Goal: Information Seeking & Learning: Learn about a topic

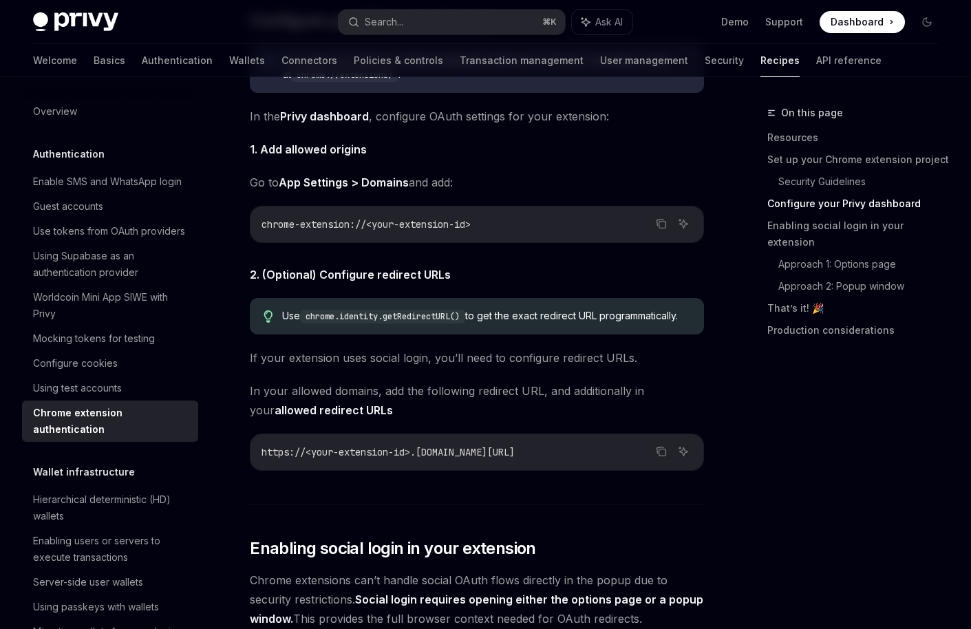
scroll to position [1333, 0]
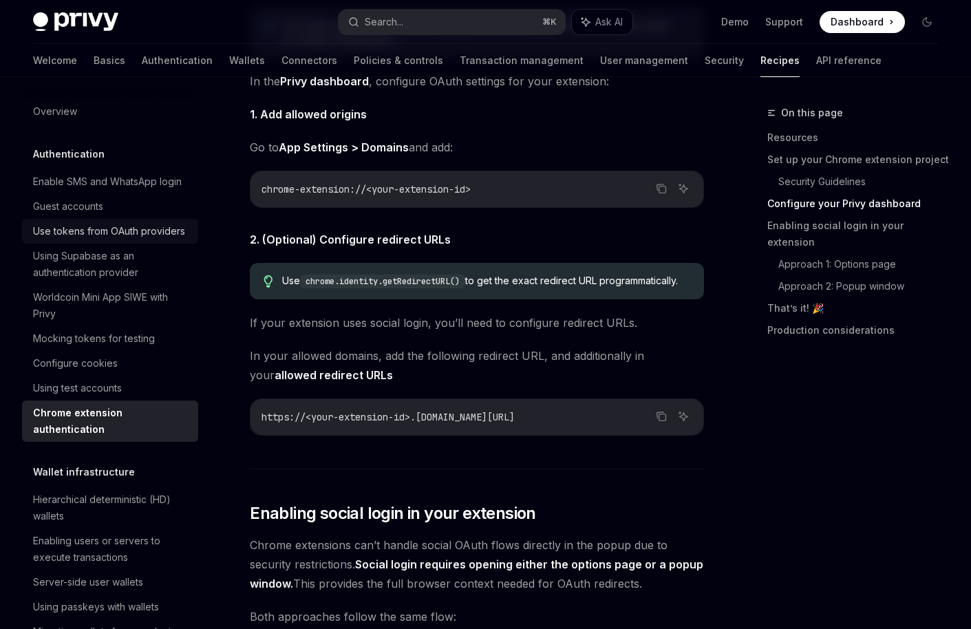
click at [171, 239] on div "Use tokens from OAuth providers" at bounding box center [109, 231] width 152 height 17
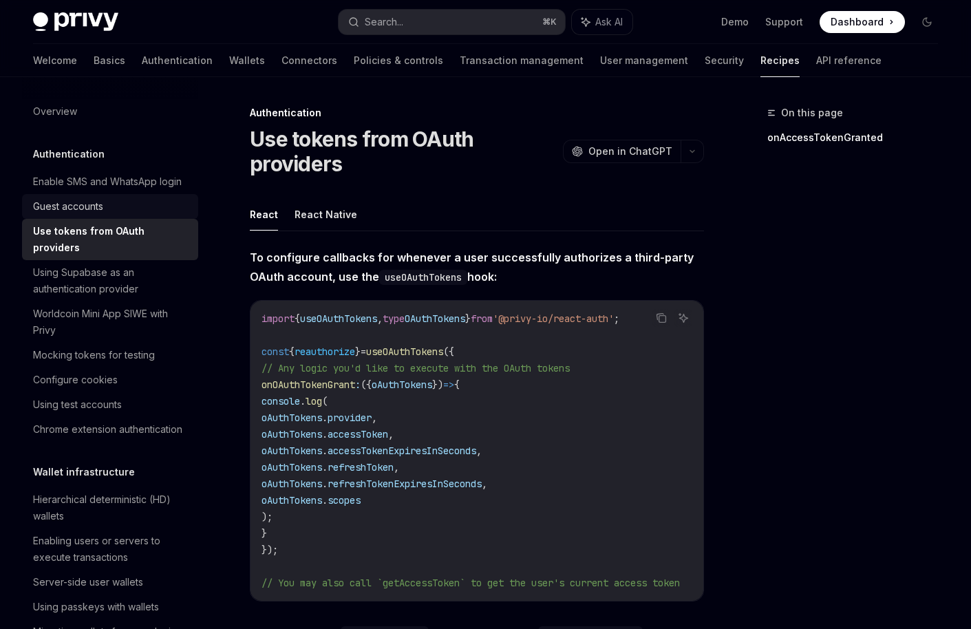
click at [145, 205] on div "Guest accounts" at bounding box center [111, 206] width 157 height 17
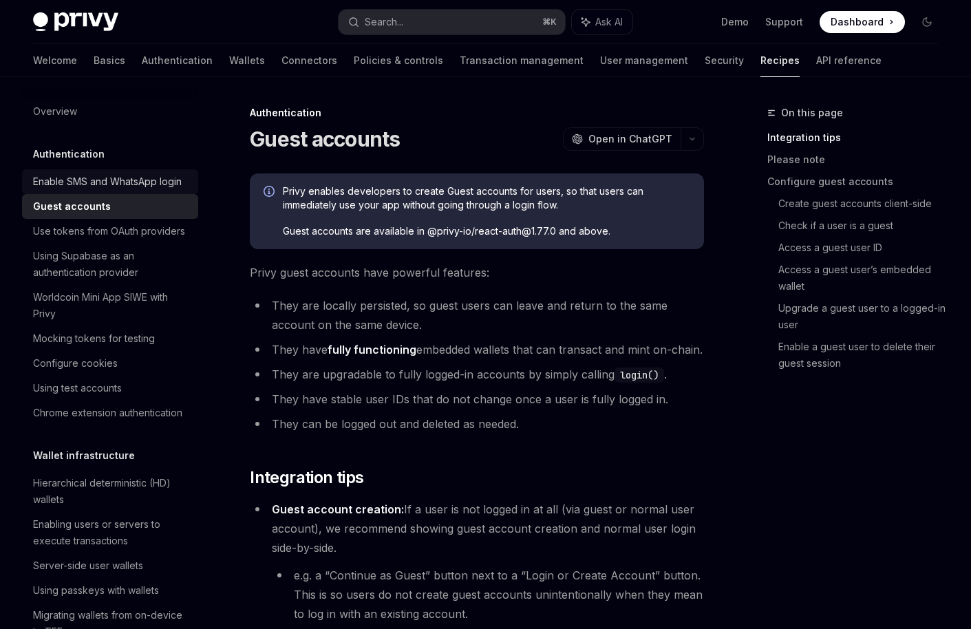
click at [150, 181] on div "Enable SMS and WhatsApp login" at bounding box center [107, 181] width 149 height 17
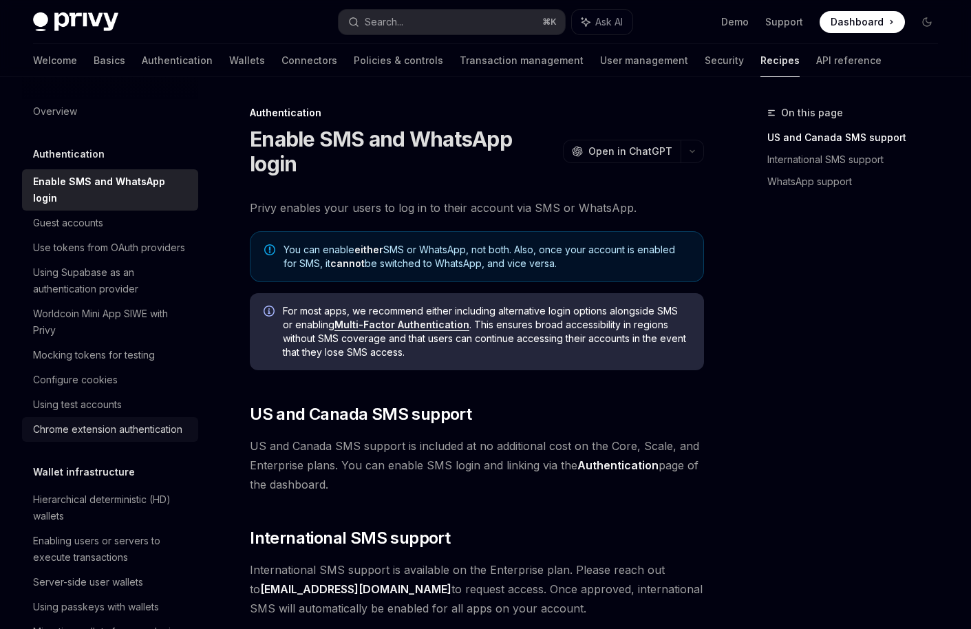
click at [162, 421] on div "Chrome extension authentication" at bounding box center [107, 429] width 149 height 17
type textarea "*"
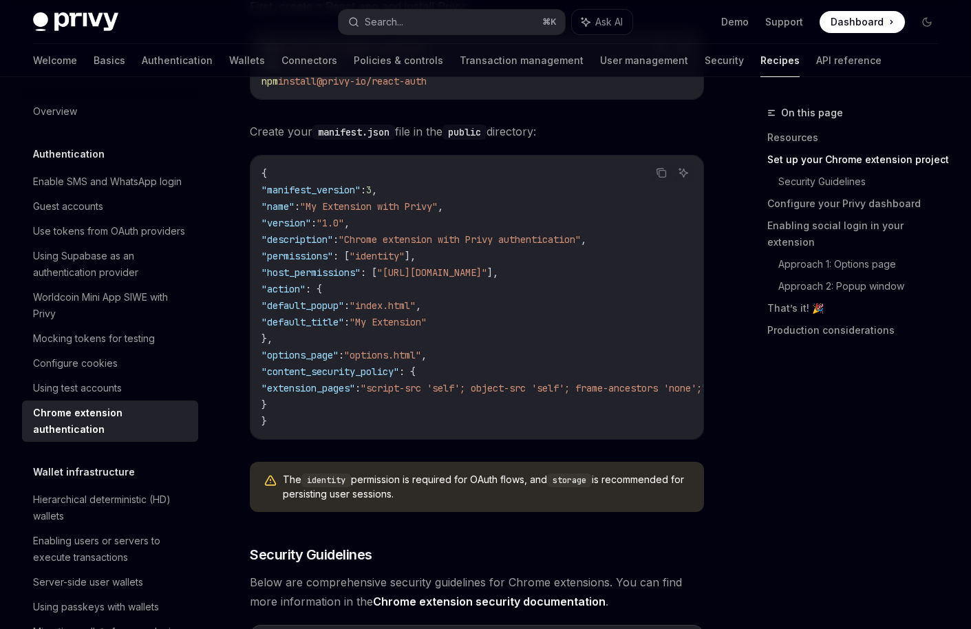
scroll to position [634, 0]
